Goal: Information Seeking & Learning: Find specific page/section

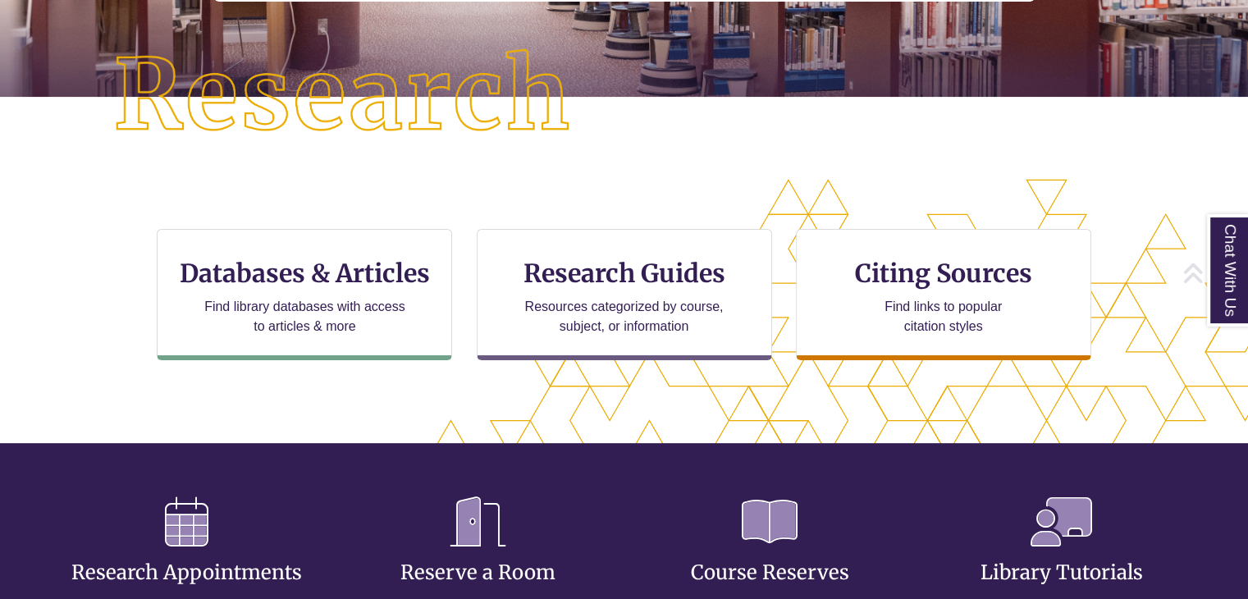
scroll to position [394, 1108]
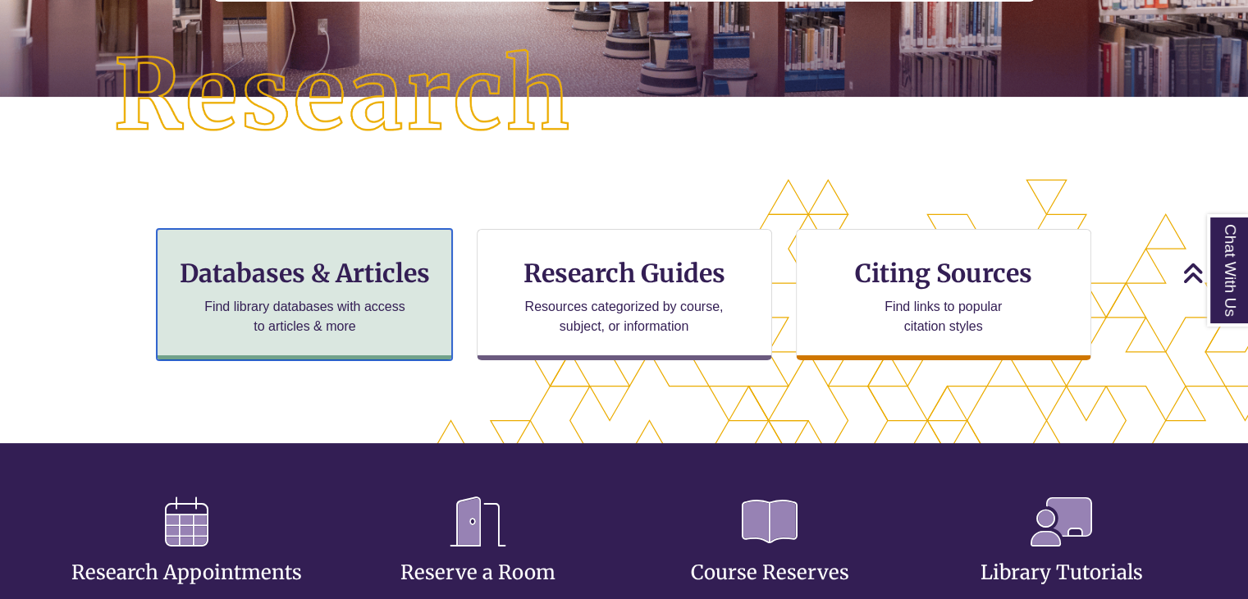
click at [344, 273] on h3 "Databases & Articles" at bounding box center [305, 273] width 268 height 31
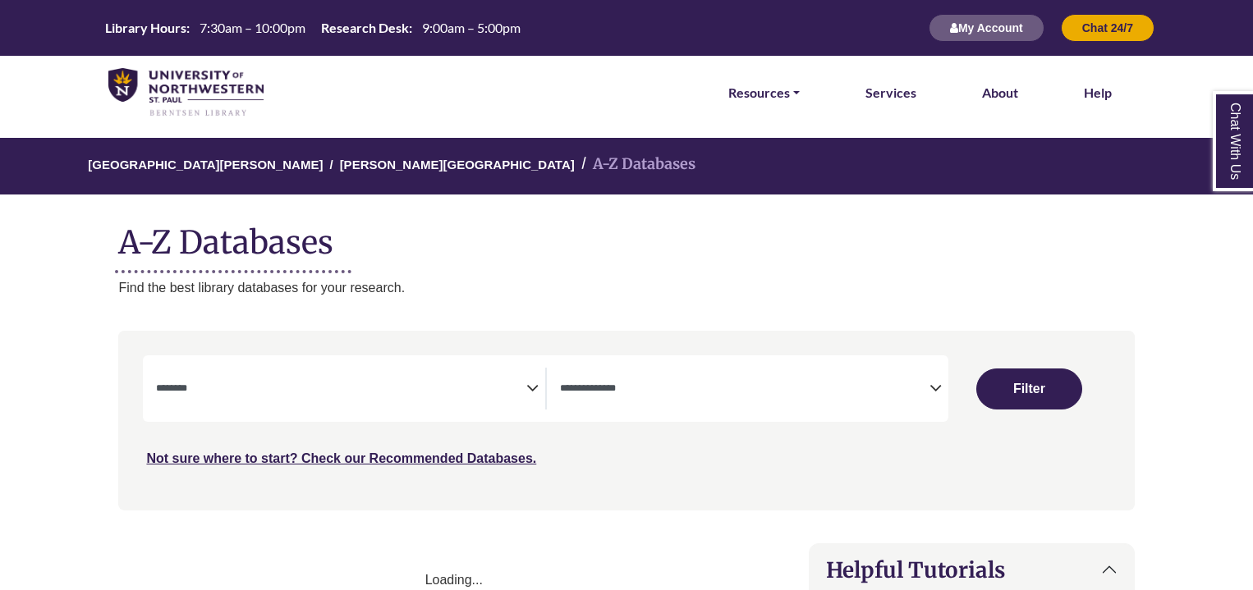
select select "Database Subject Filter"
select select "Database Types Filter"
select select "Database Subject Filter"
select select "Database Types Filter"
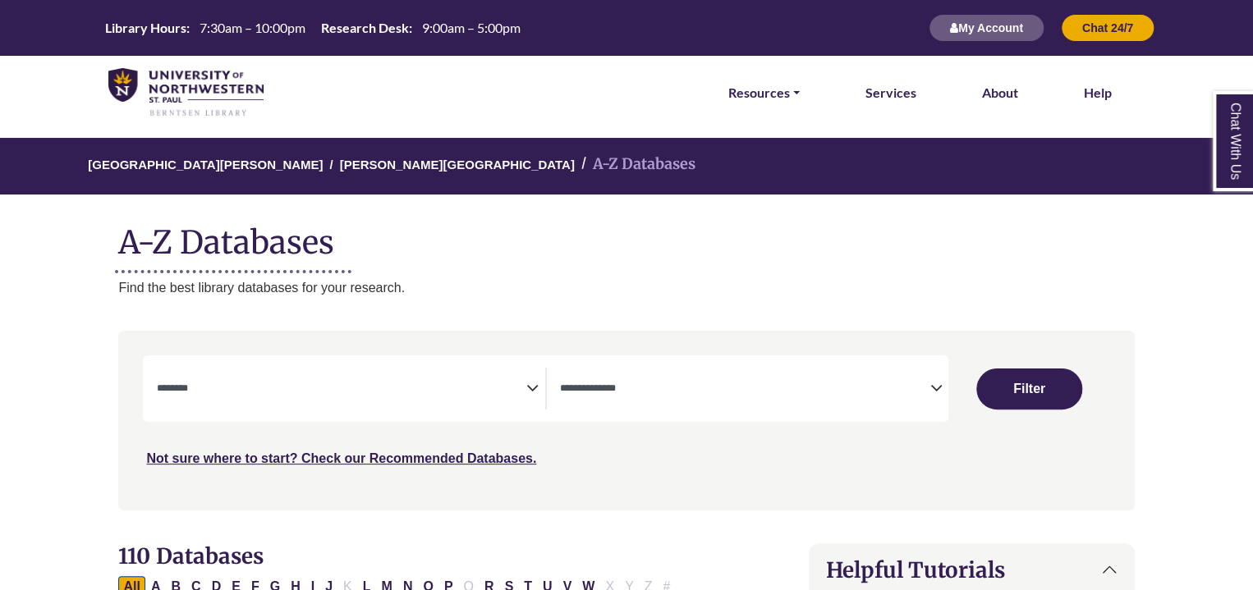
click at [418, 370] on span "Search filters" at bounding box center [340, 389] width 369 height 42
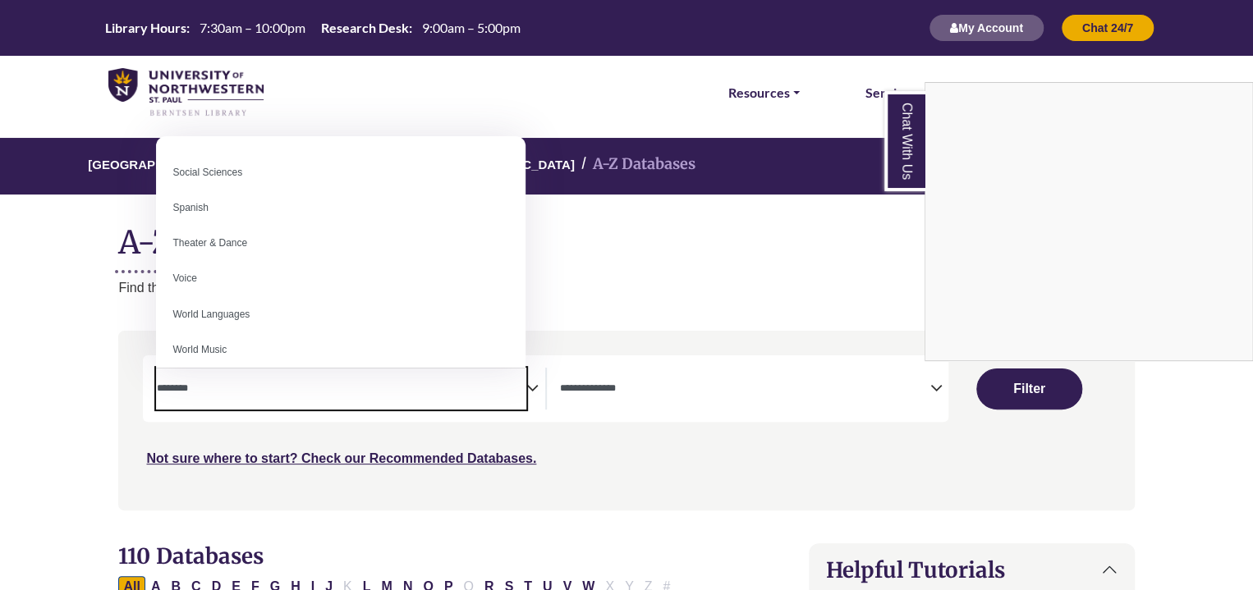
scroll to position [1461, 0]
click at [425, 405] on div "Chat With Us" at bounding box center [626, 295] width 1253 height 590
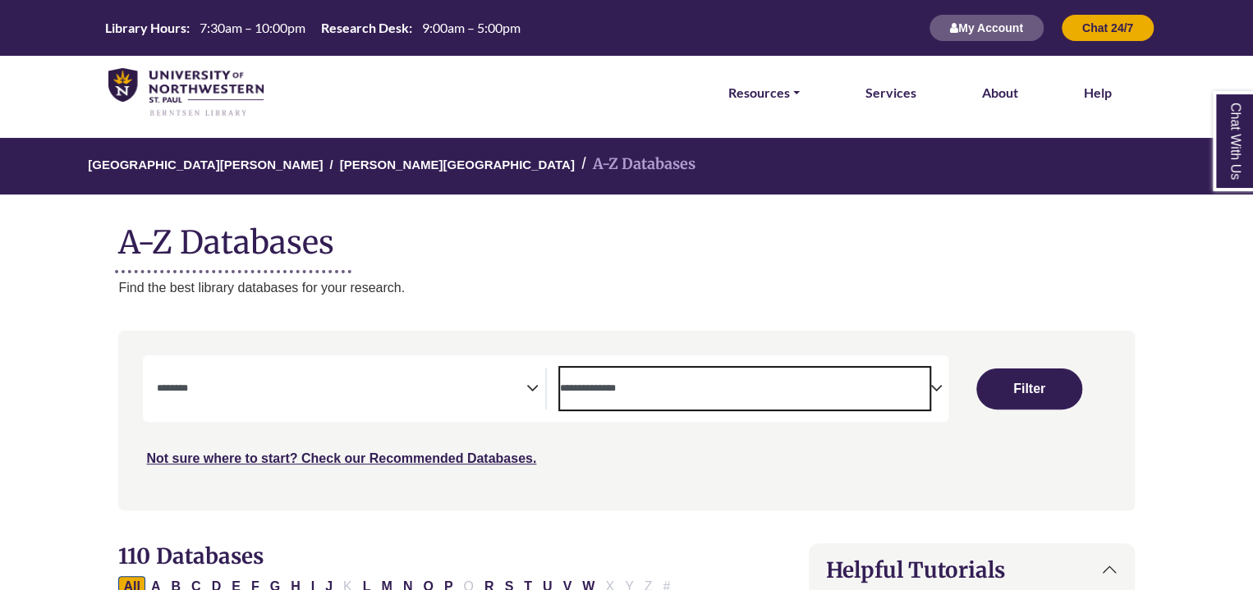
click at [636, 382] on span "Search filters" at bounding box center [744, 386] width 369 height 14
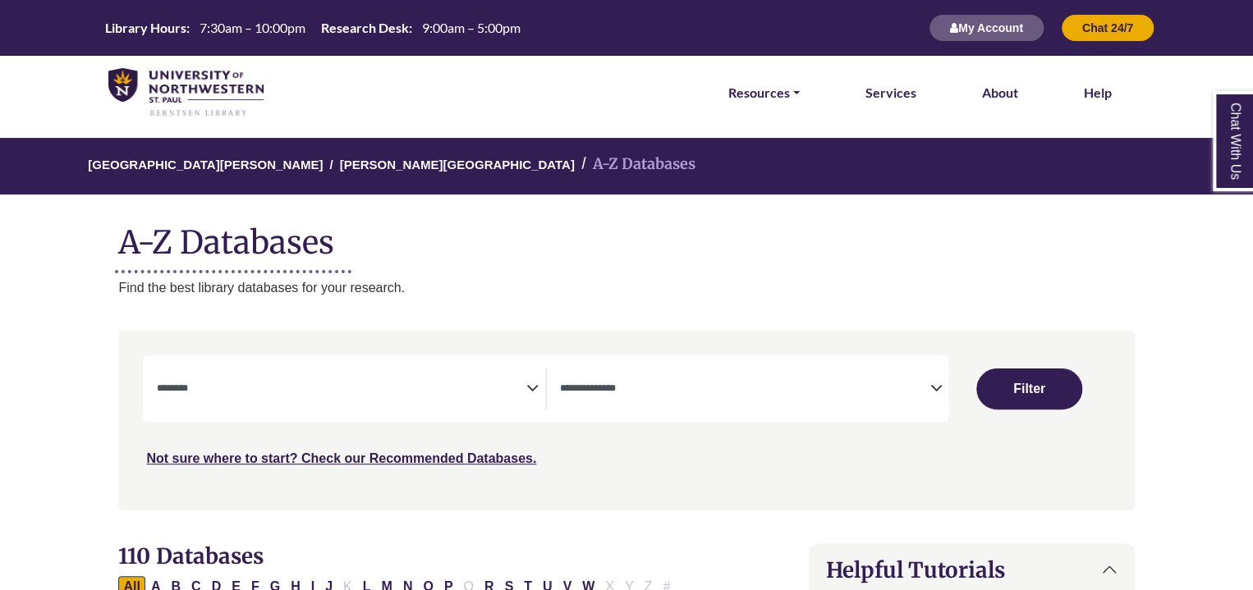
click at [926, 276] on div "University of Northwestern - St. Paul Berntsen Library A-Z Databases A-Z Databa…" at bounding box center [626, 218] width 1065 height 160
drag, startPoint x: 902, startPoint y: 390, endPoint x: 909, endPoint y: 368, distance: 23.4
click at [901, 390] on textarea "Search" at bounding box center [744, 389] width 369 height 13
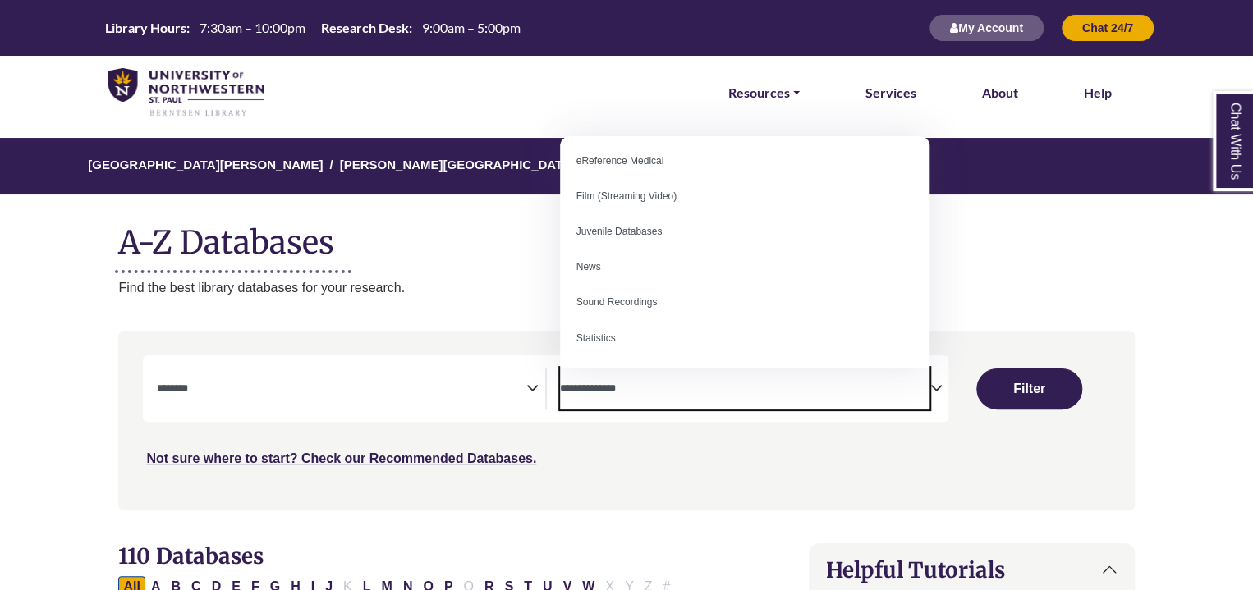
scroll to position [113, 0]
click at [795, 427] on div "***" at bounding box center [626, 411] width 966 height 113
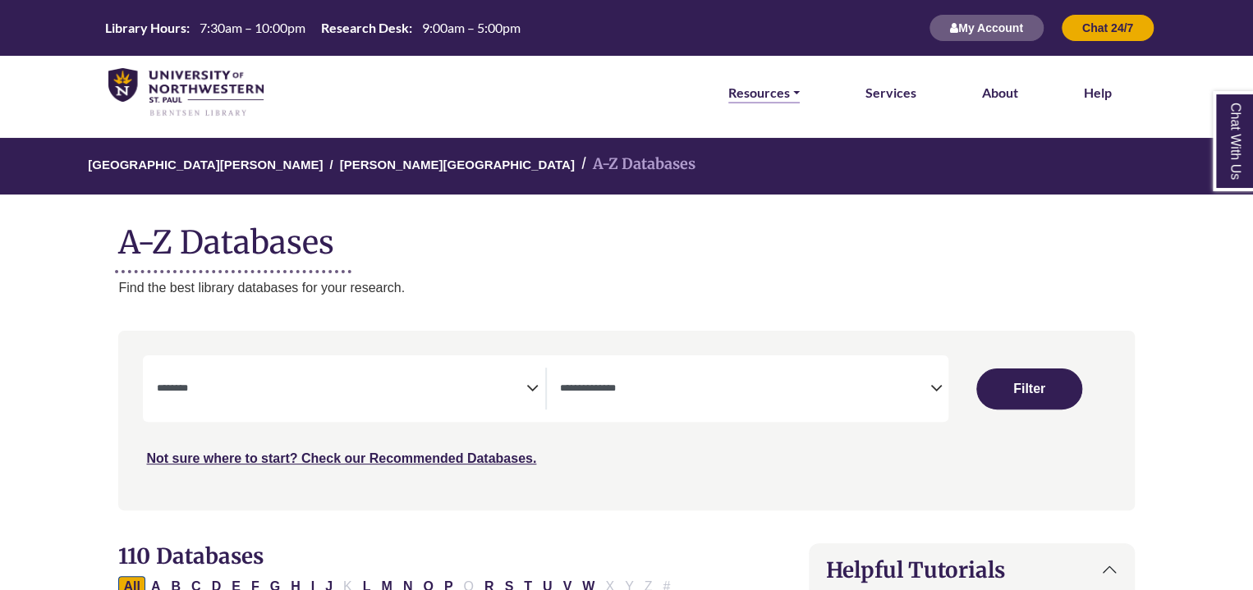
click at [789, 92] on link "Resources" at bounding box center [763, 92] width 71 height 21
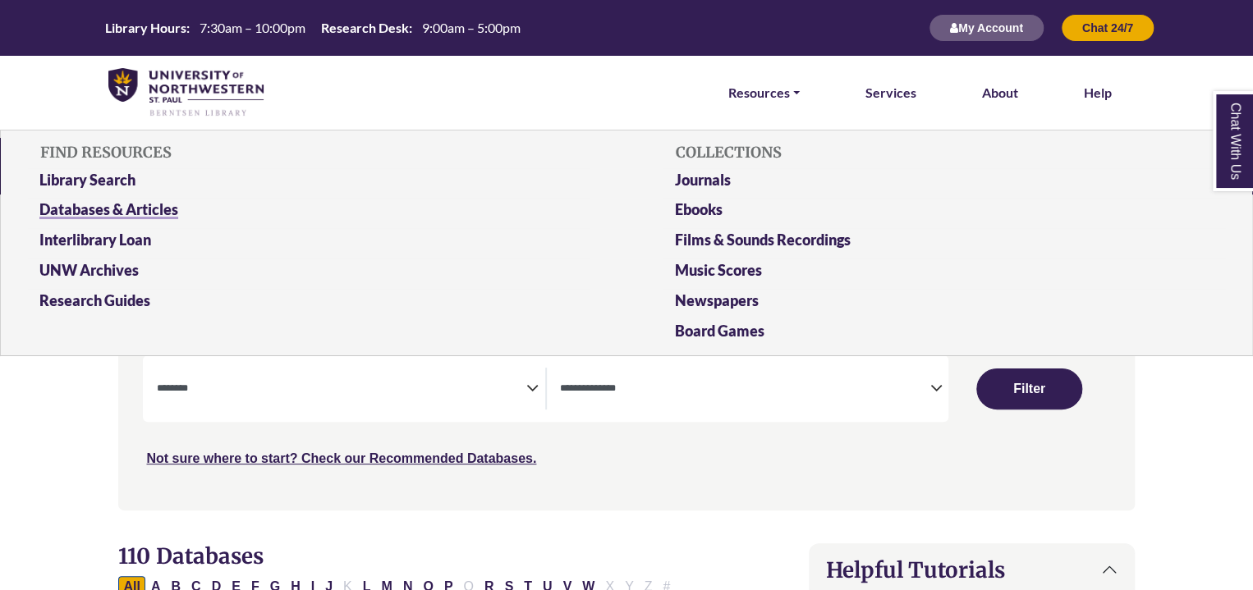
click at [161, 206] on link "Databases & Articles" at bounding box center [308, 213] width 563 height 30
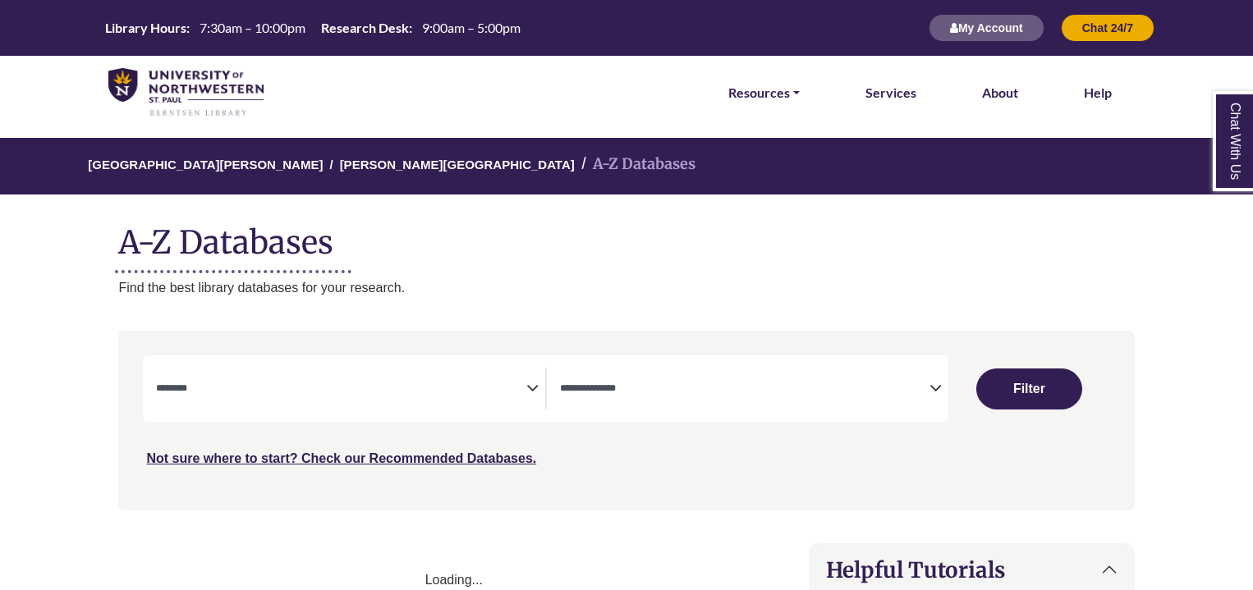
select select "Database Subject Filter"
select select "Database Types Filter"
select select "Database Subject Filter"
select select "Database Types Filter"
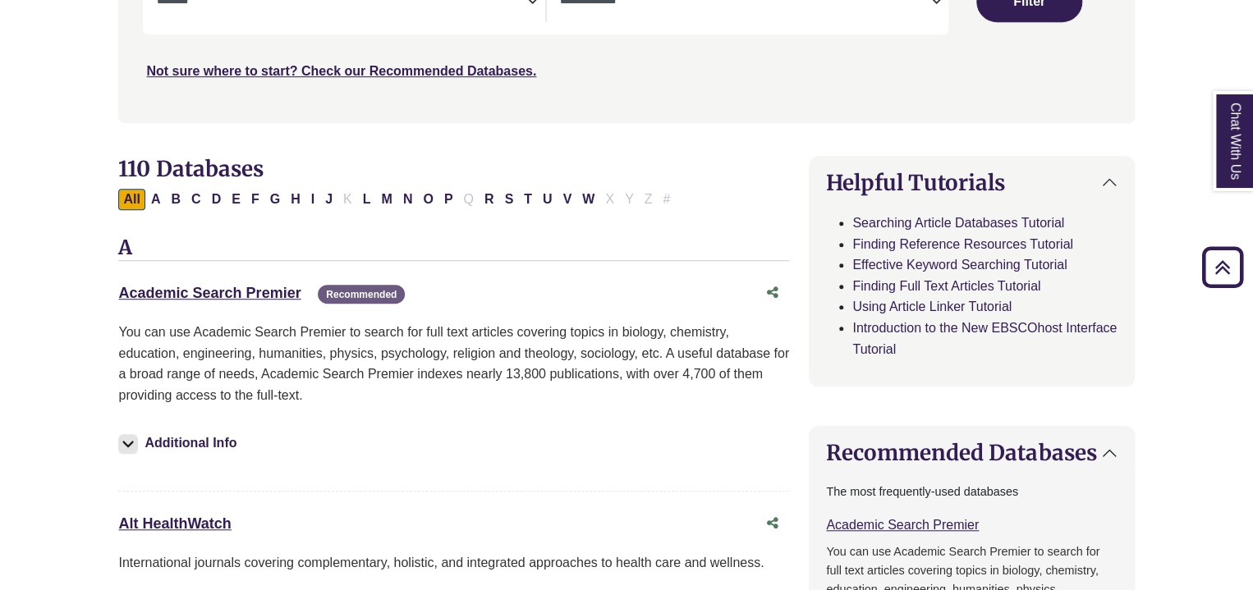
scroll to position [200, 0]
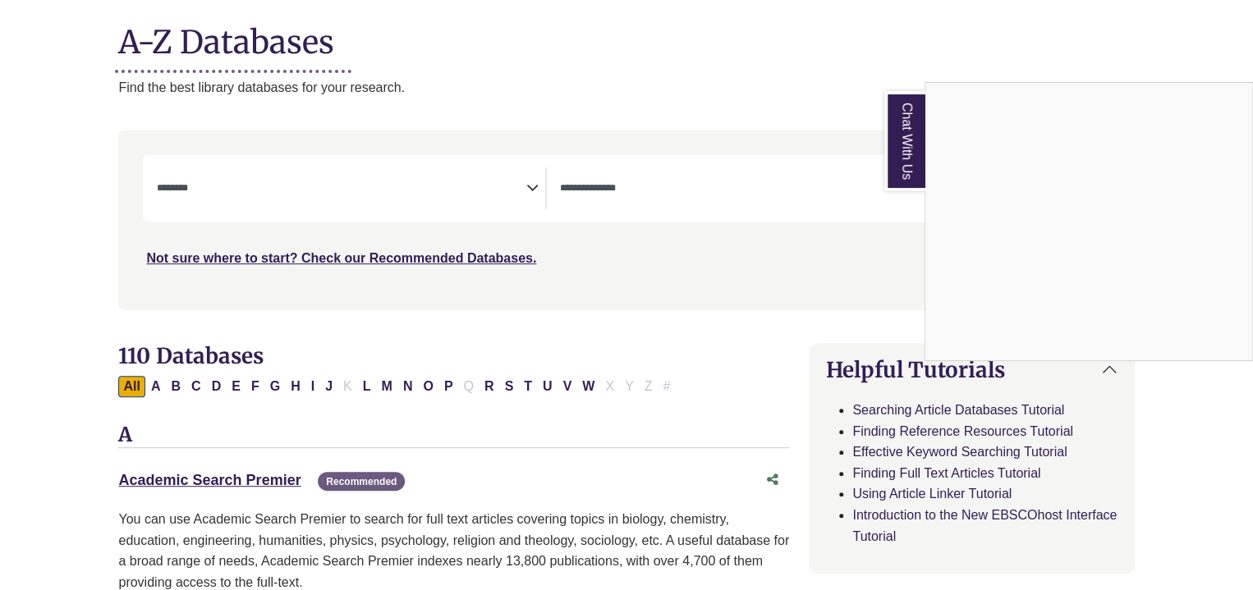
click at [849, 300] on div "Chat With Us" at bounding box center [626, 295] width 1253 height 590
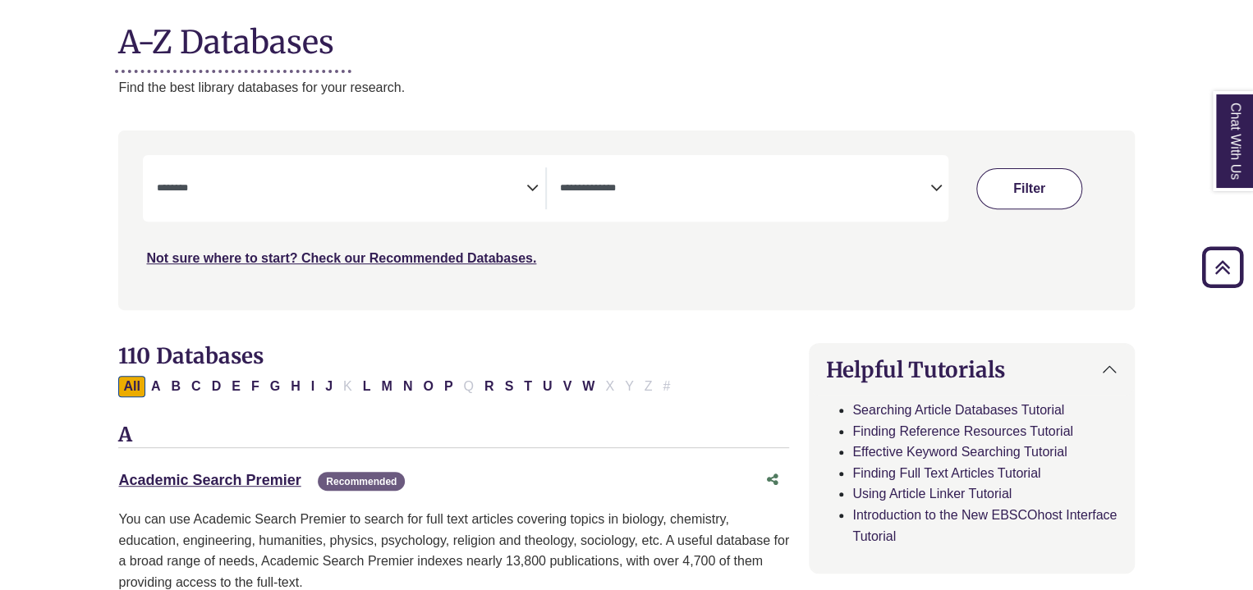
click at [1017, 191] on button "Filter" at bounding box center [1029, 188] width 106 height 41
select select "Database Subject Filter"
select select "Database Types Filter"
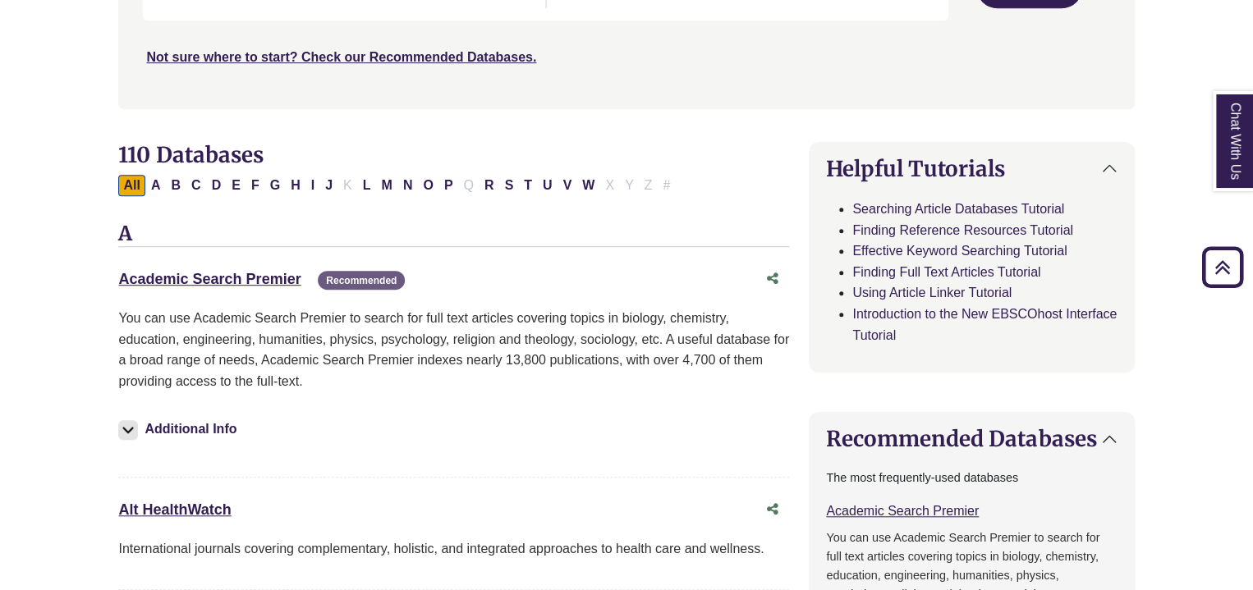
scroll to position [719, 0]
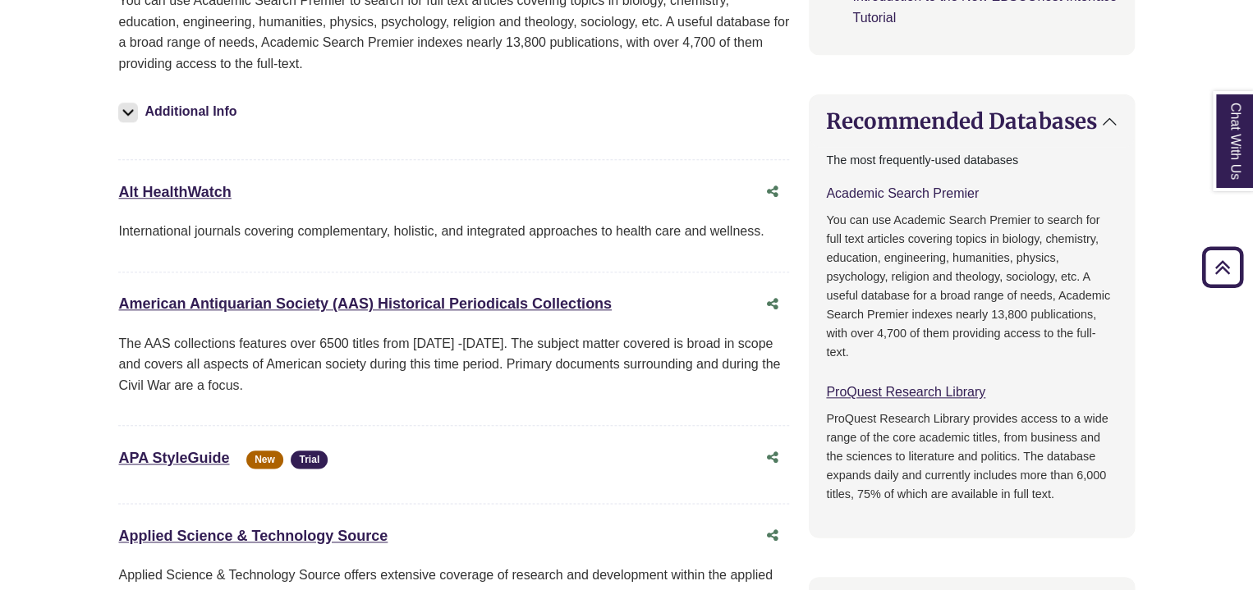
click at [904, 192] on link "Academic Search Premier This link opens in a new window" at bounding box center [902, 193] width 153 height 14
click at [932, 391] on link "ProQuest Research Library This link opens in a new window" at bounding box center [905, 392] width 159 height 14
